Goal: Information Seeking & Learning: Learn about a topic

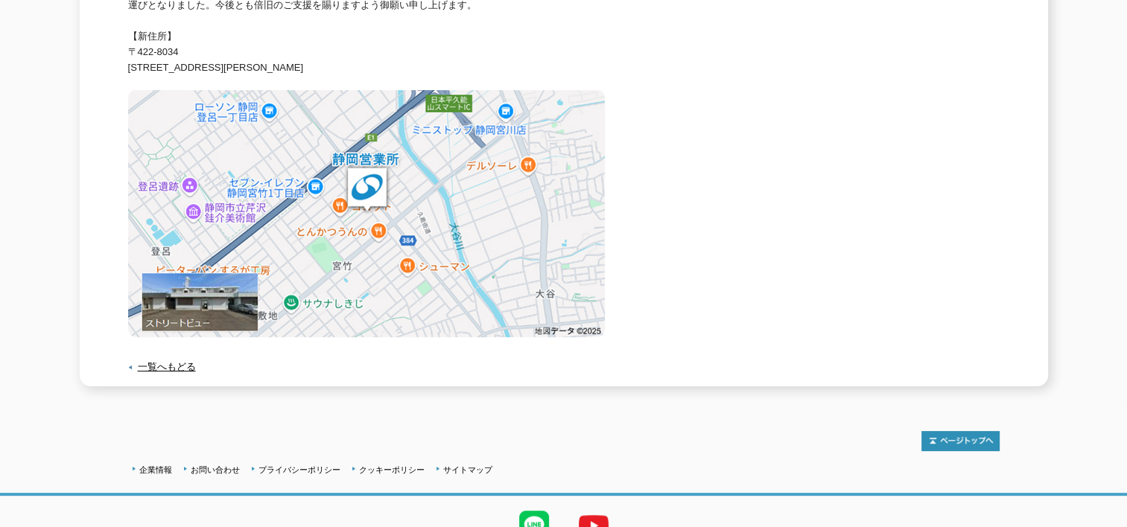
scroll to position [209, 0]
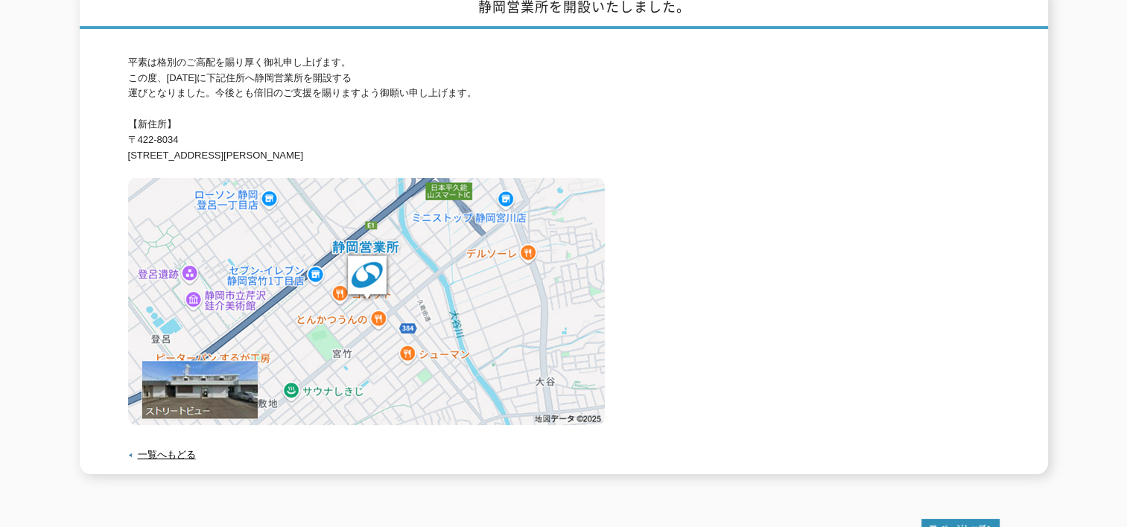
click at [229, 372] on img at bounding box center [366, 301] width 477 height 247
click at [185, 394] on img at bounding box center [366, 301] width 477 height 247
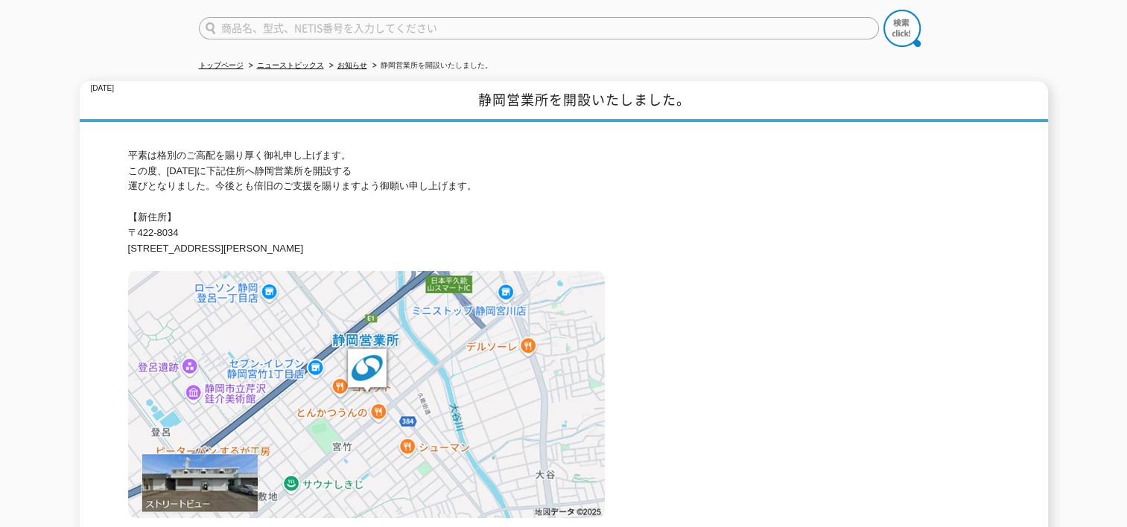
scroll to position [0, 0]
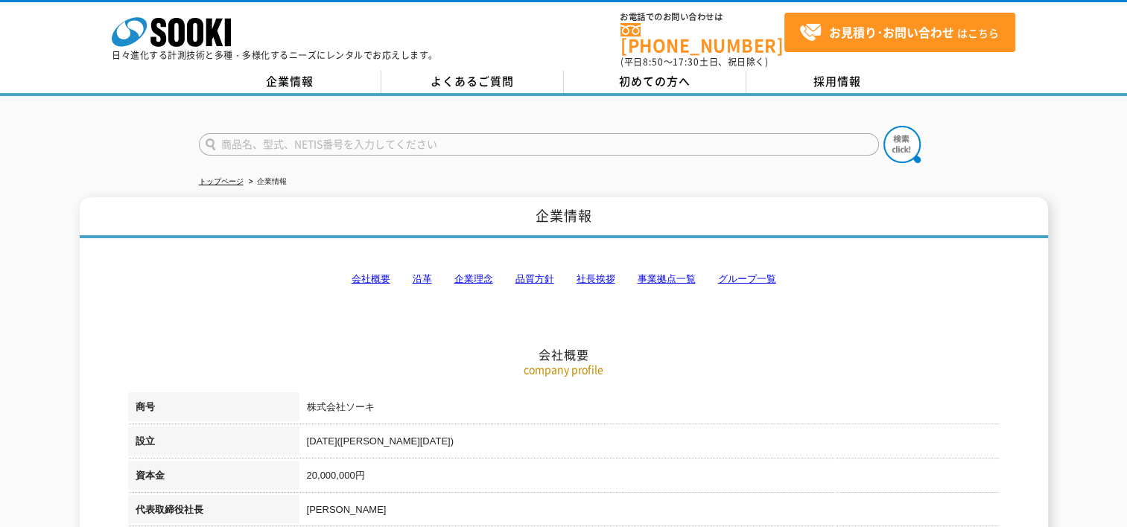
click at [378, 273] on link "会社概要" at bounding box center [371, 278] width 39 height 11
click at [176, 37] on icon "株式会社 ソーキ" at bounding box center [171, 32] width 119 height 30
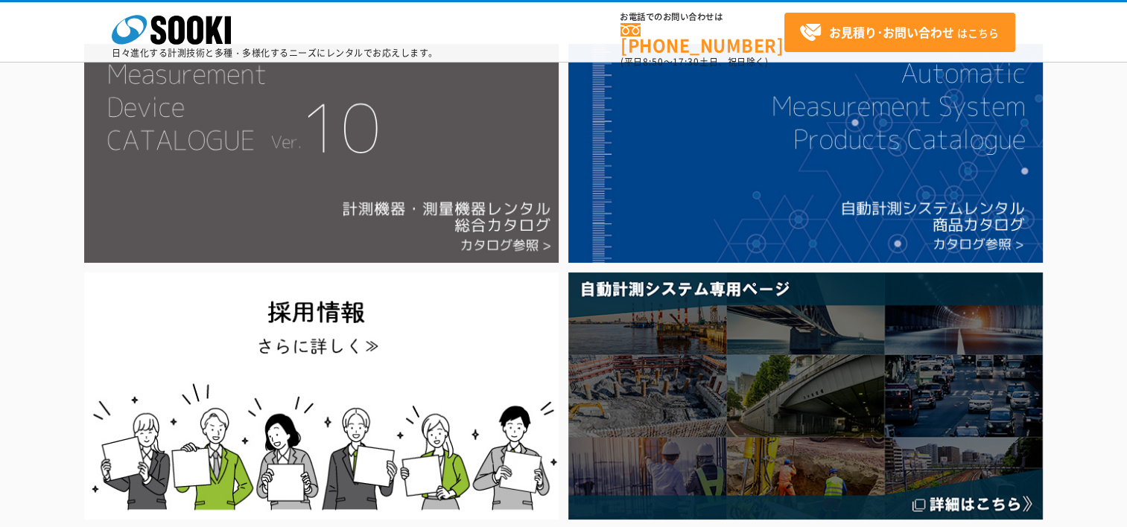
scroll to position [62, 0]
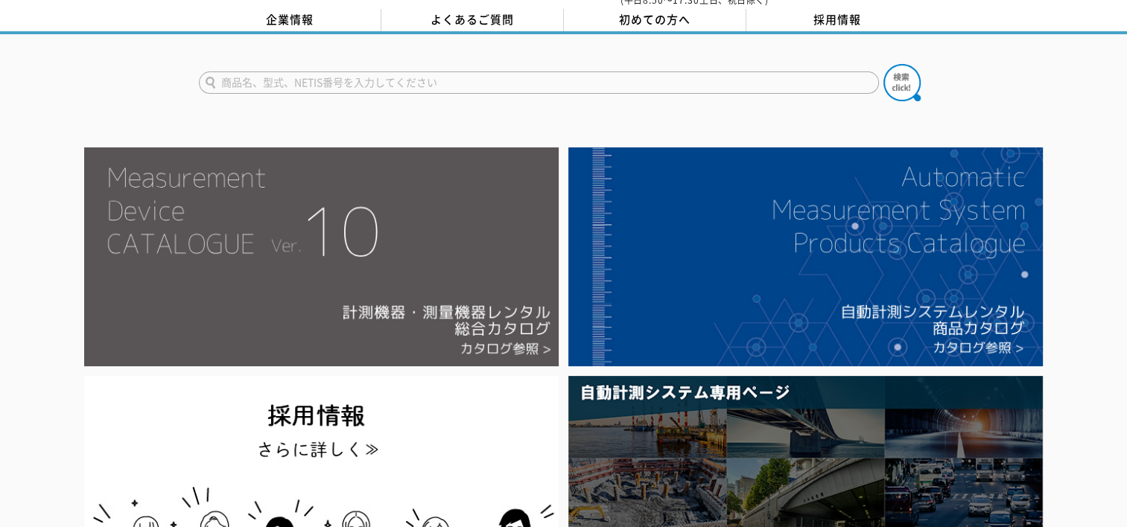
click at [395, 212] on img at bounding box center [321, 256] width 474 height 219
